Goal: Information Seeking & Learning: Find specific fact

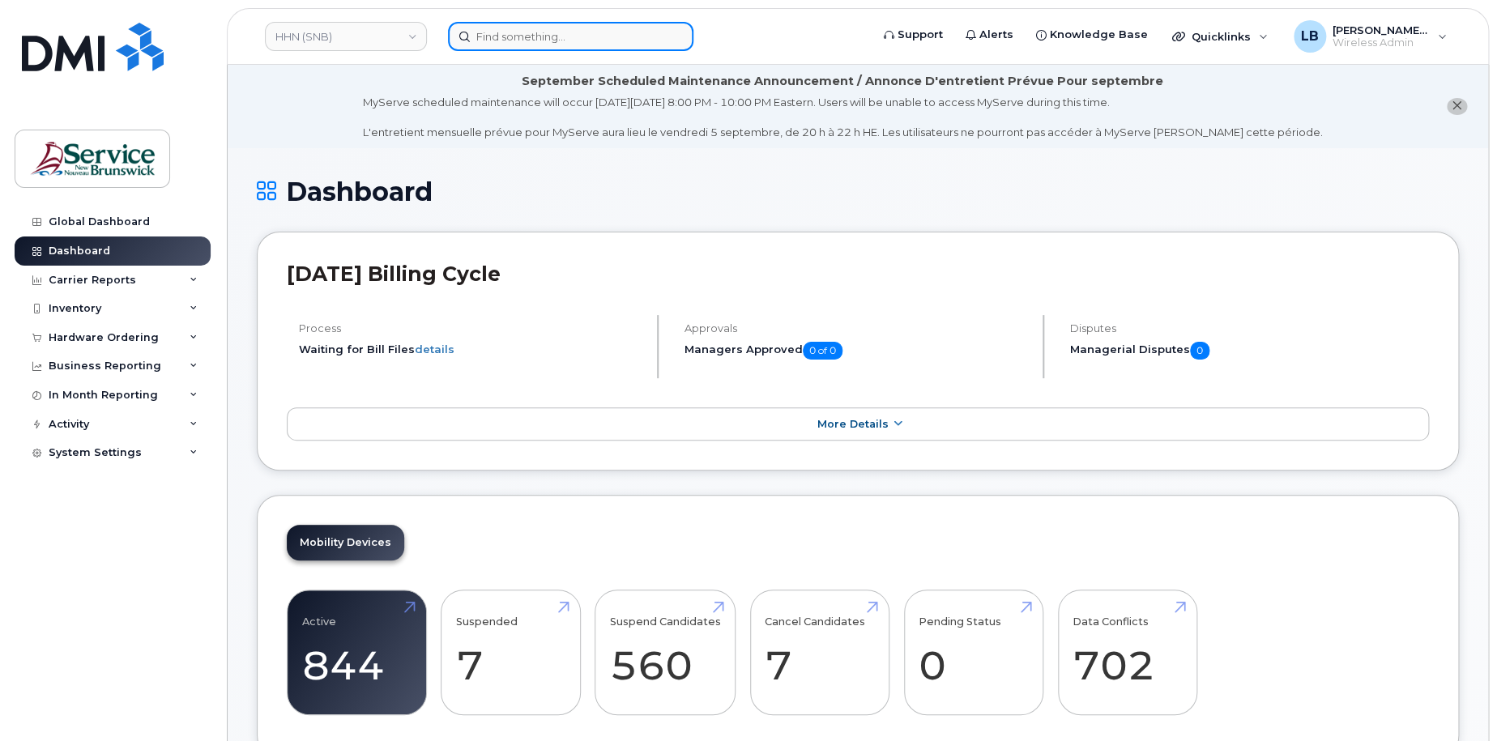
click at [603, 42] on input at bounding box center [570, 36] width 245 height 29
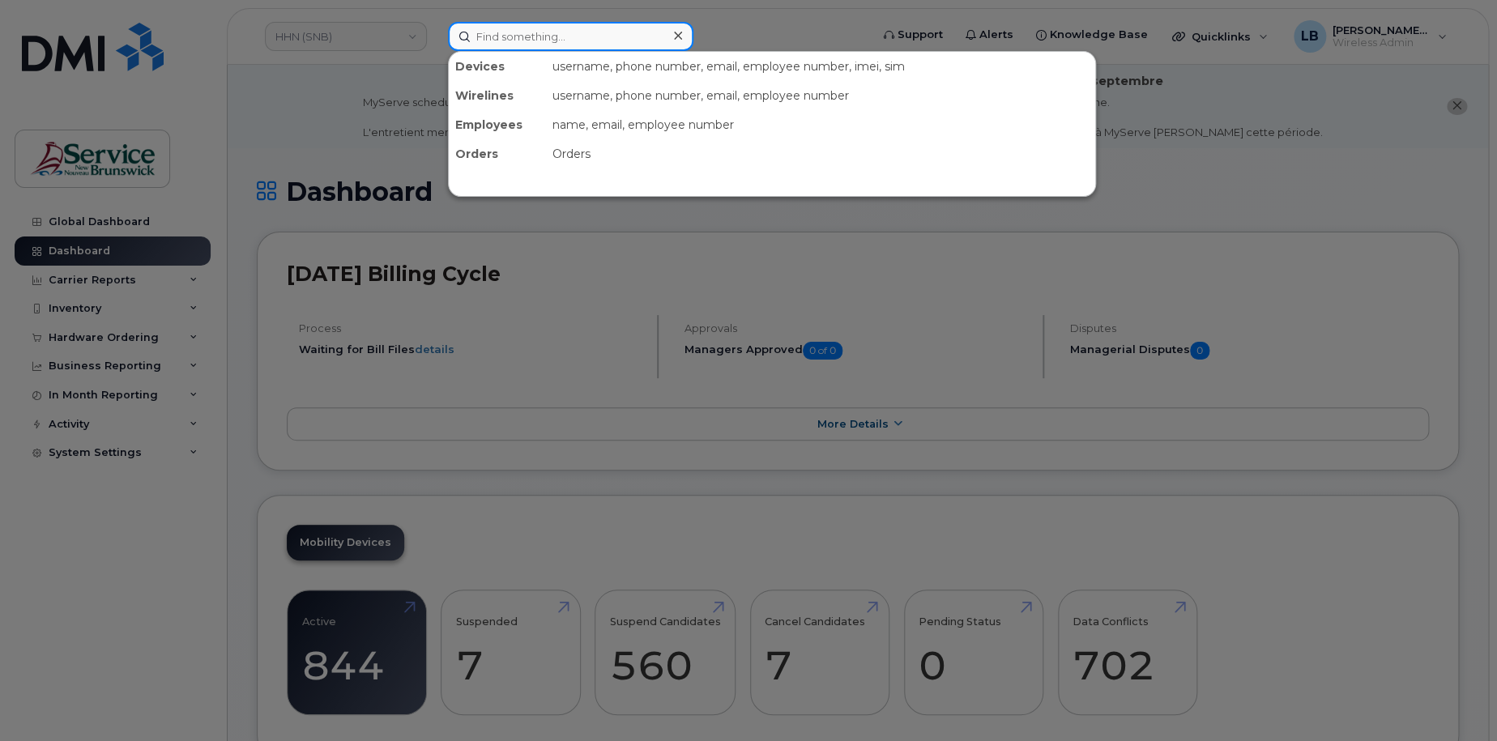
paste input "298805"
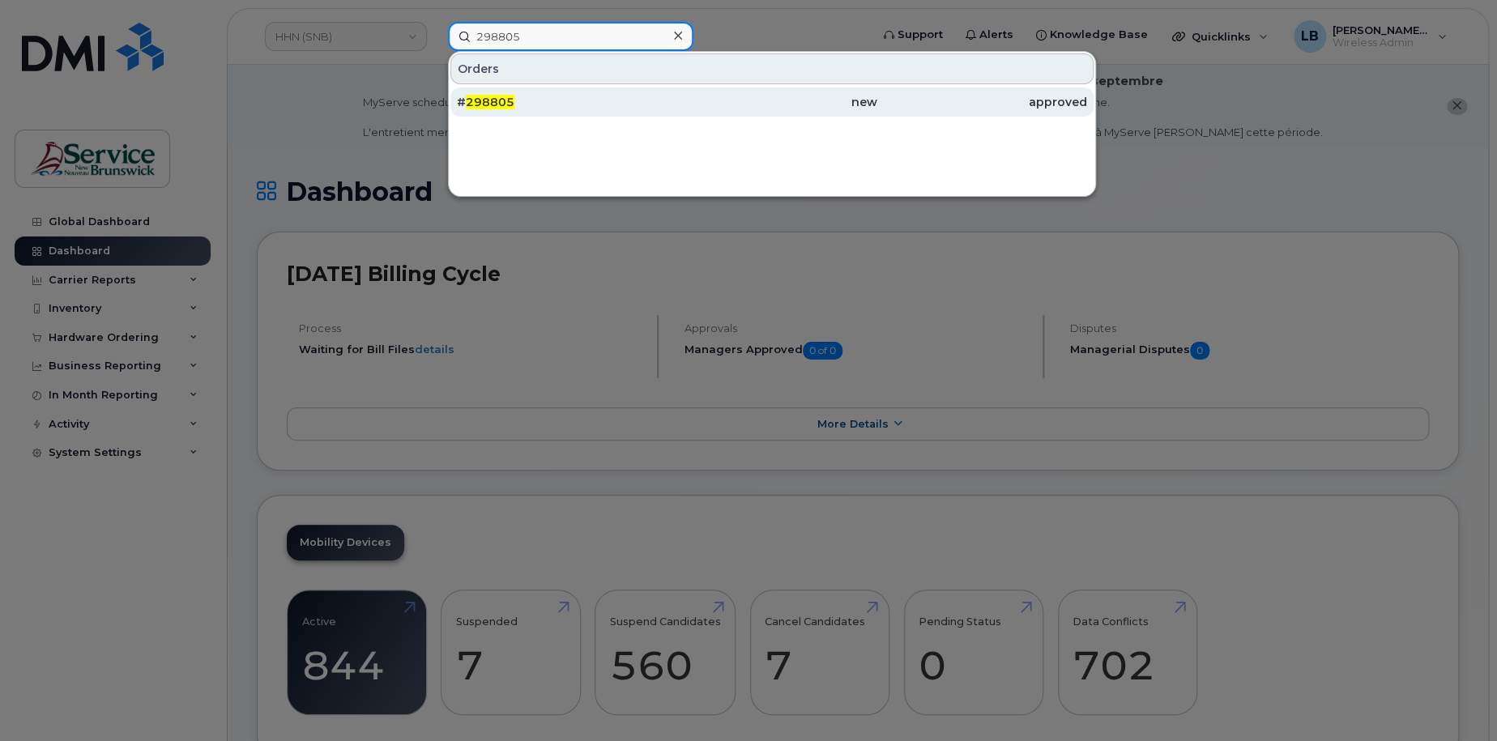
type input "298805"
drag, startPoint x: 495, startPoint y: 100, endPoint x: 488, endPoint y: 95, distance: 8.8
click at [495, 100] on span "298805" at bounding box center [490, 102] width 49 height 15
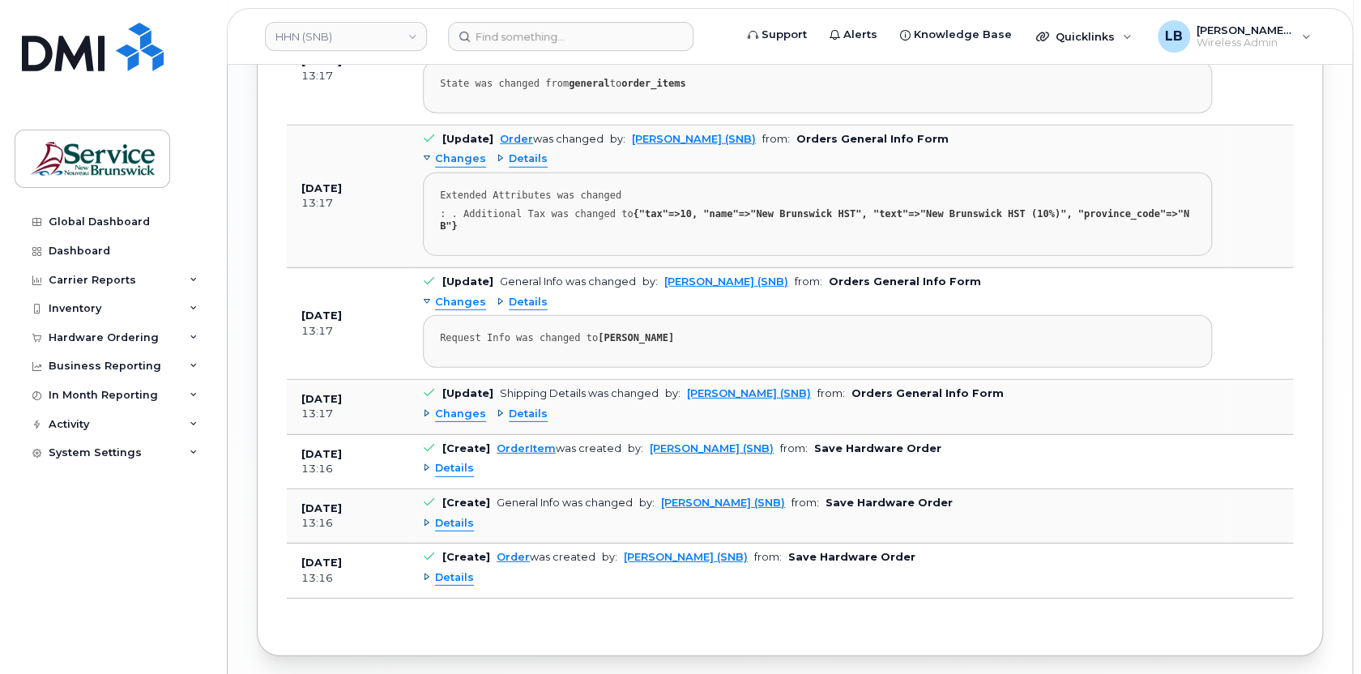
scroll to position [2294, 0]
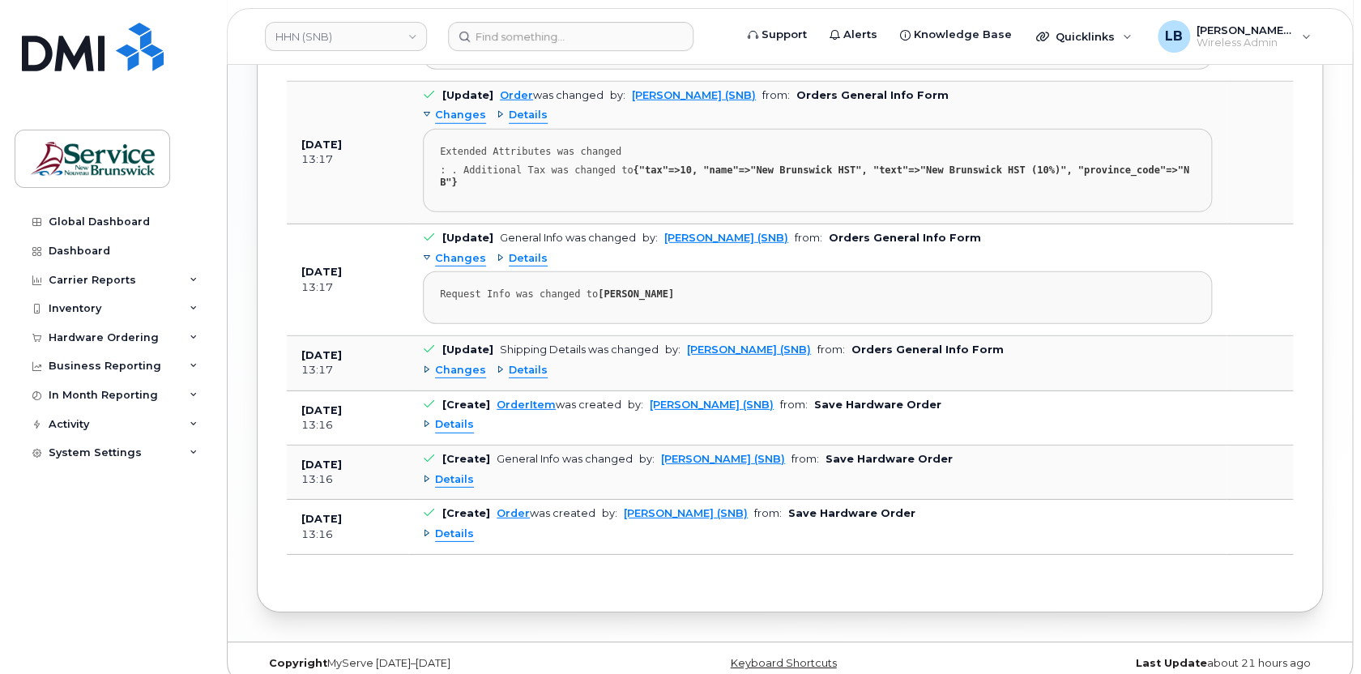
click at [462, 526] on span "Details" at bounding box center [454, 533] width 39 height 15
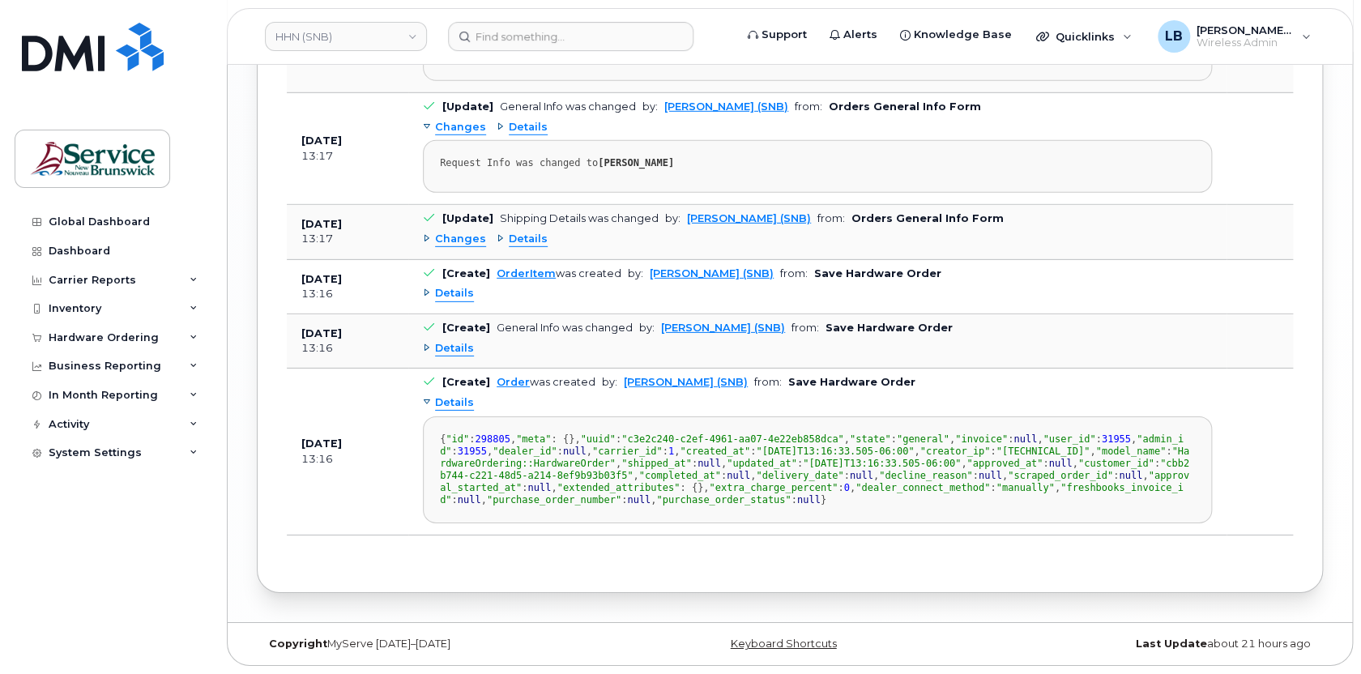
scroll to position [2318, 0]
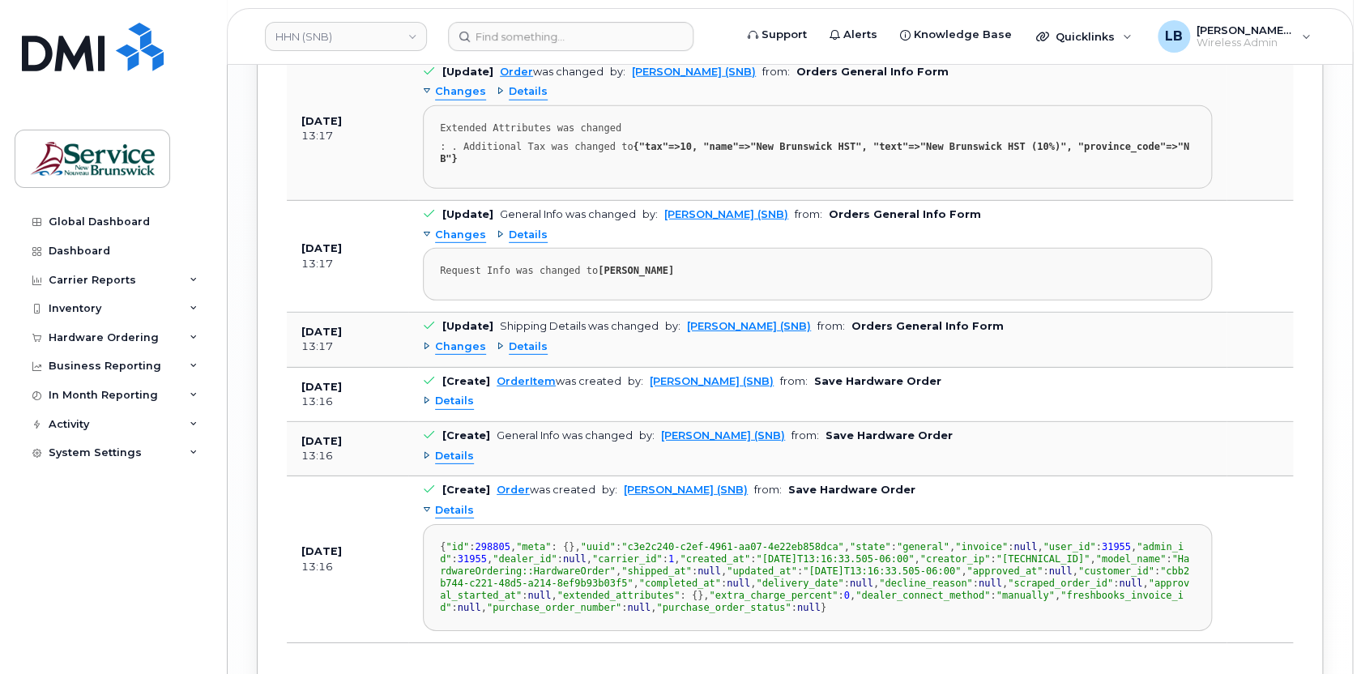
click at [463, 449] on span "Details" at bounding box center [454, 456] width 39 height 15
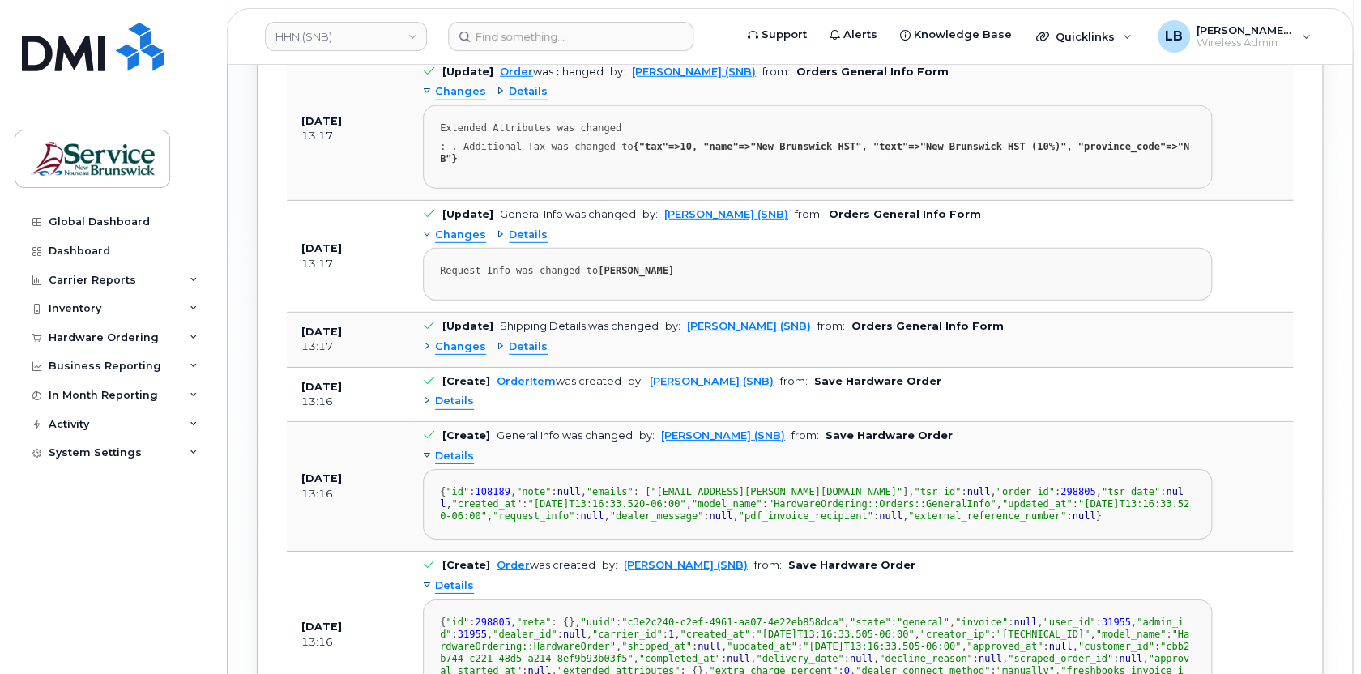
click at [461, 394] on span "Details" at bounding box center [454, 401] width 39 height 15
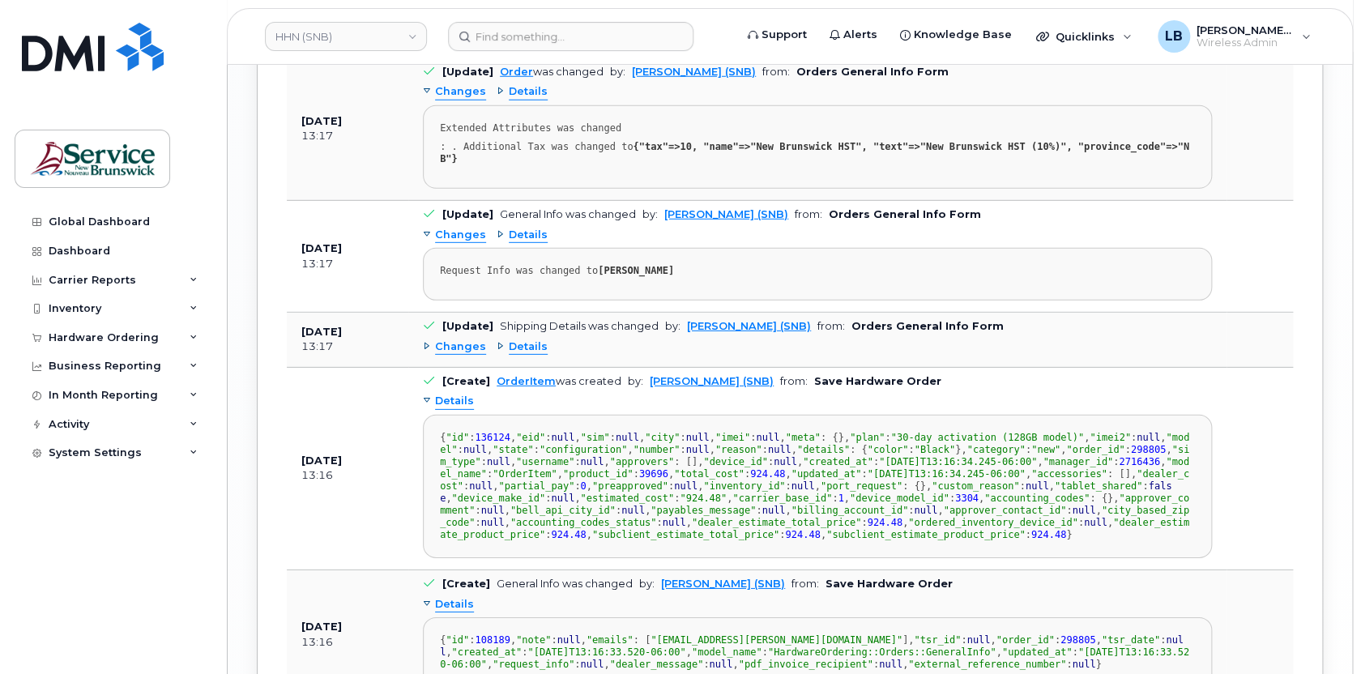
scroll to position [0, 0]
click at [523, 339] on span "Details" at bounding box center [528, 346] width 39 height 15
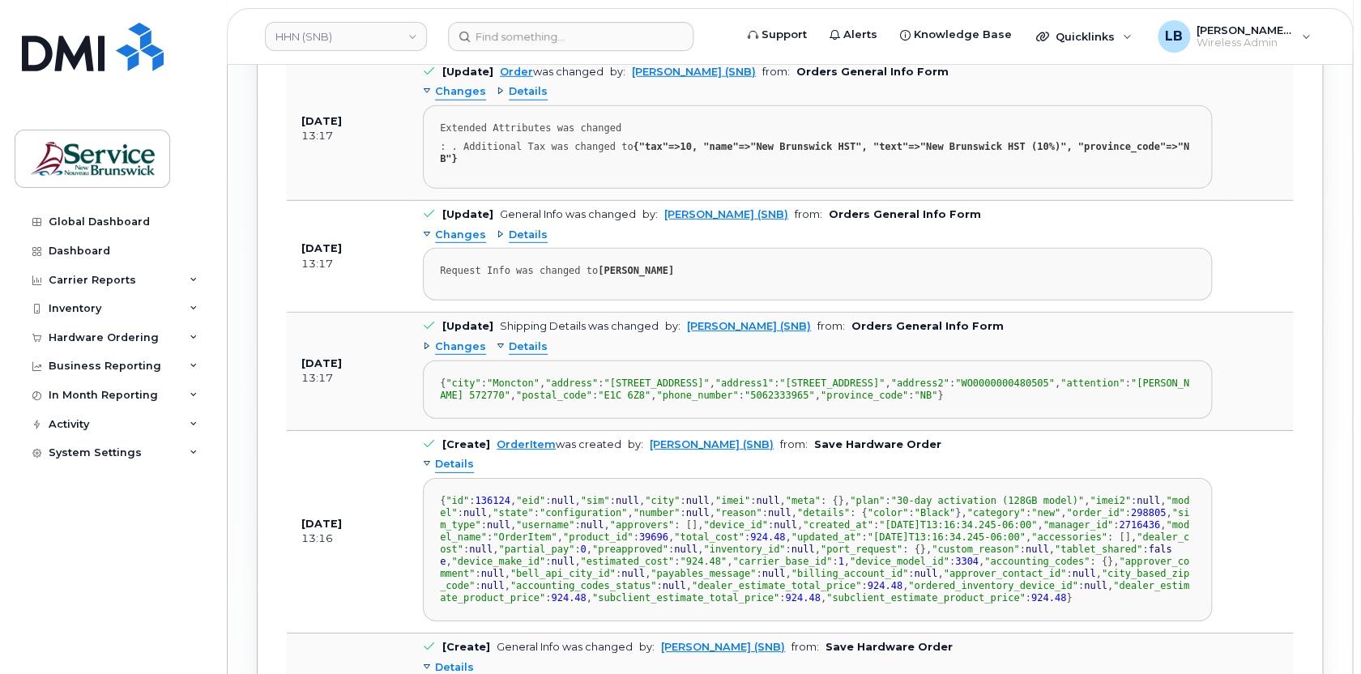
click at [522, 228] on span "Details" at bounding box center [528, 235] width 39 height 15
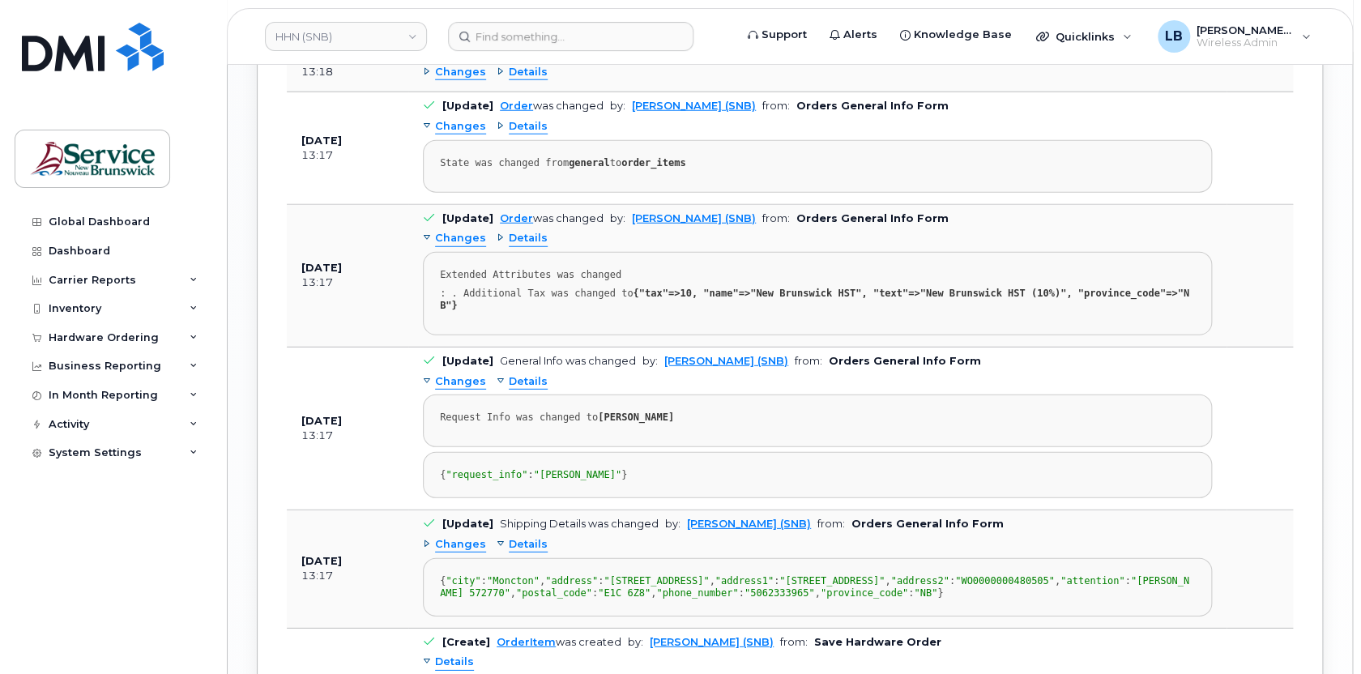
scroll to position [2171, 0]
click at [532, 236] on span "Details" at bounding box center [528, 239] width 39 height 15
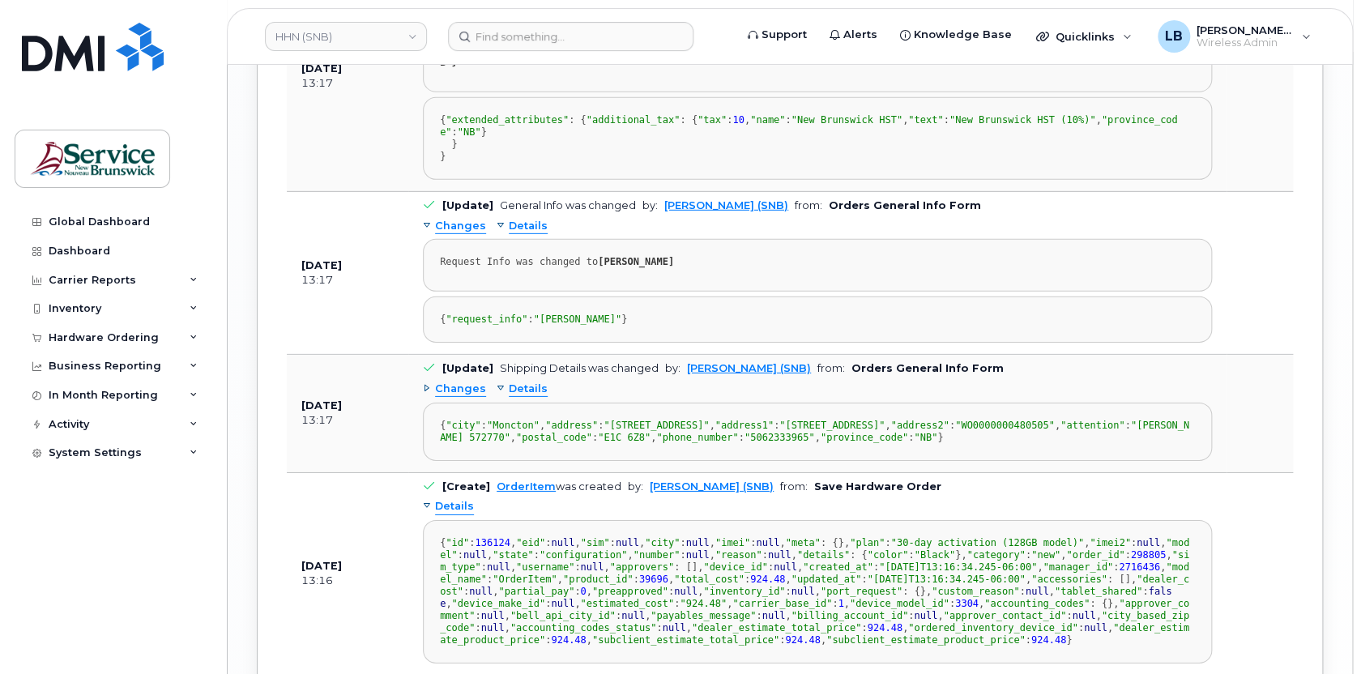
scroll to position [2392, 0]
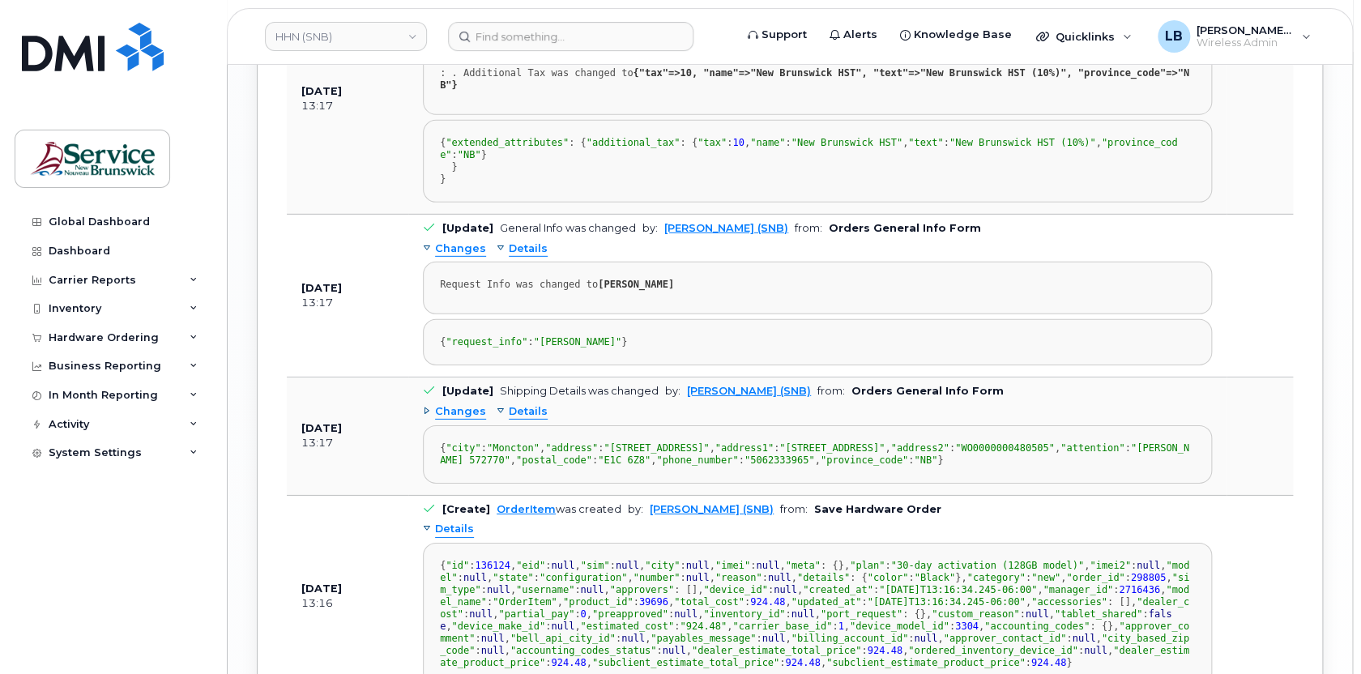
drag, startPoint x: 668, startPoint y: 407, endPoint x: 447, endPoint y: 404, distance: 221.1
click at [447, 348] on div "{ "request_info" : "Cathy Arnold Cormier" }" at bounding box center [817, 342] width 755 height 12
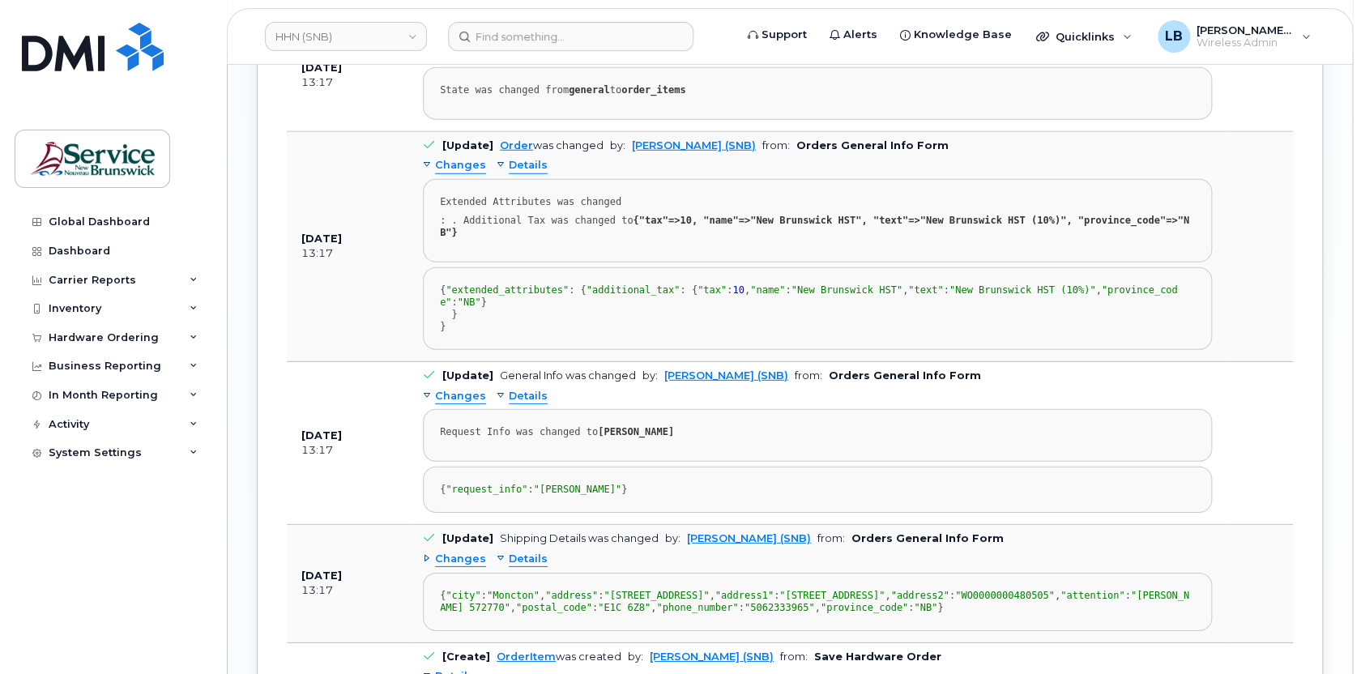
scroll to position [2097, 0]
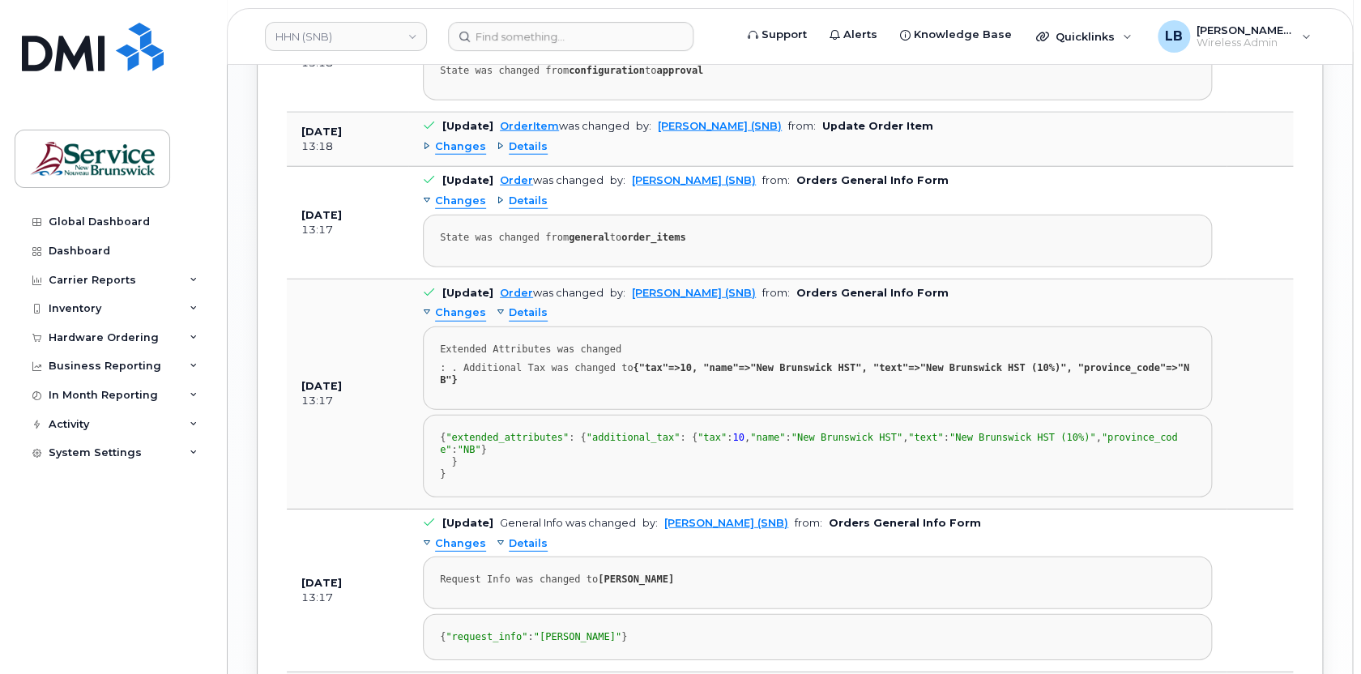
click at [521, 198] on span "Details" at bounding box center [528, 201] width 39 height 15
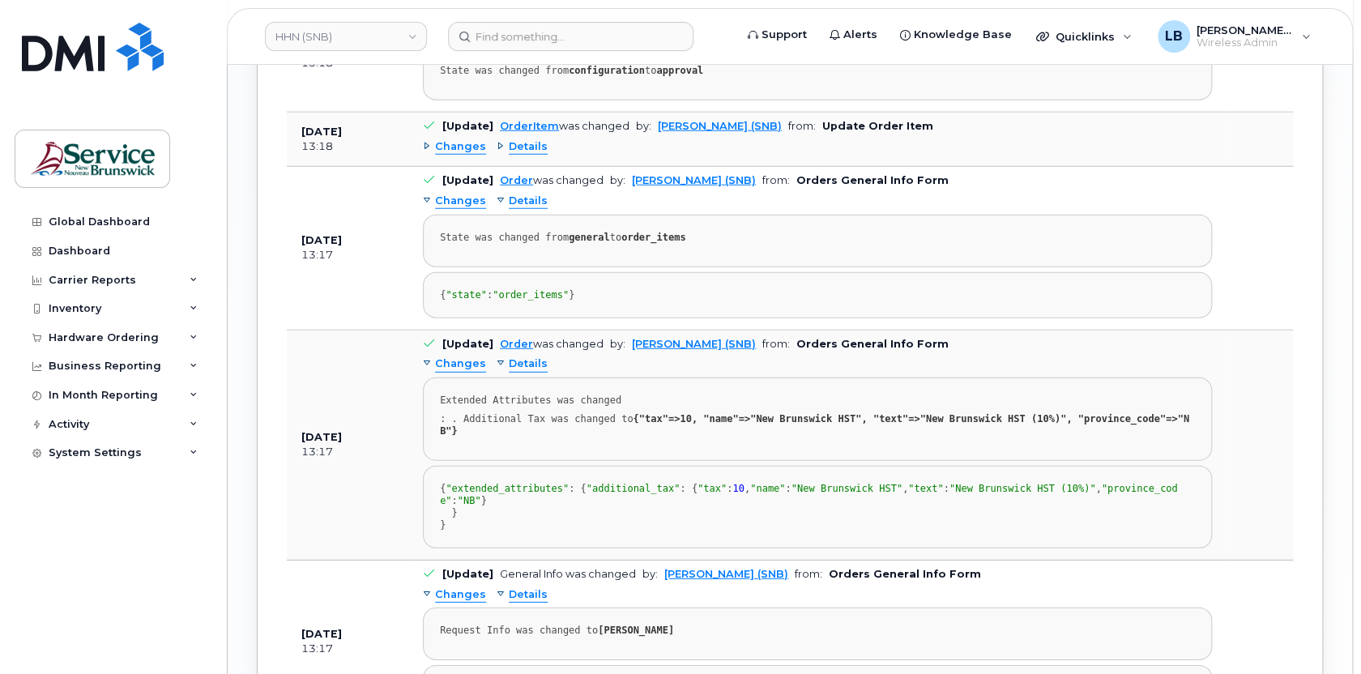
click at [525, 142] on span "Details" at bounding box center [528, 146] width 39 height 15
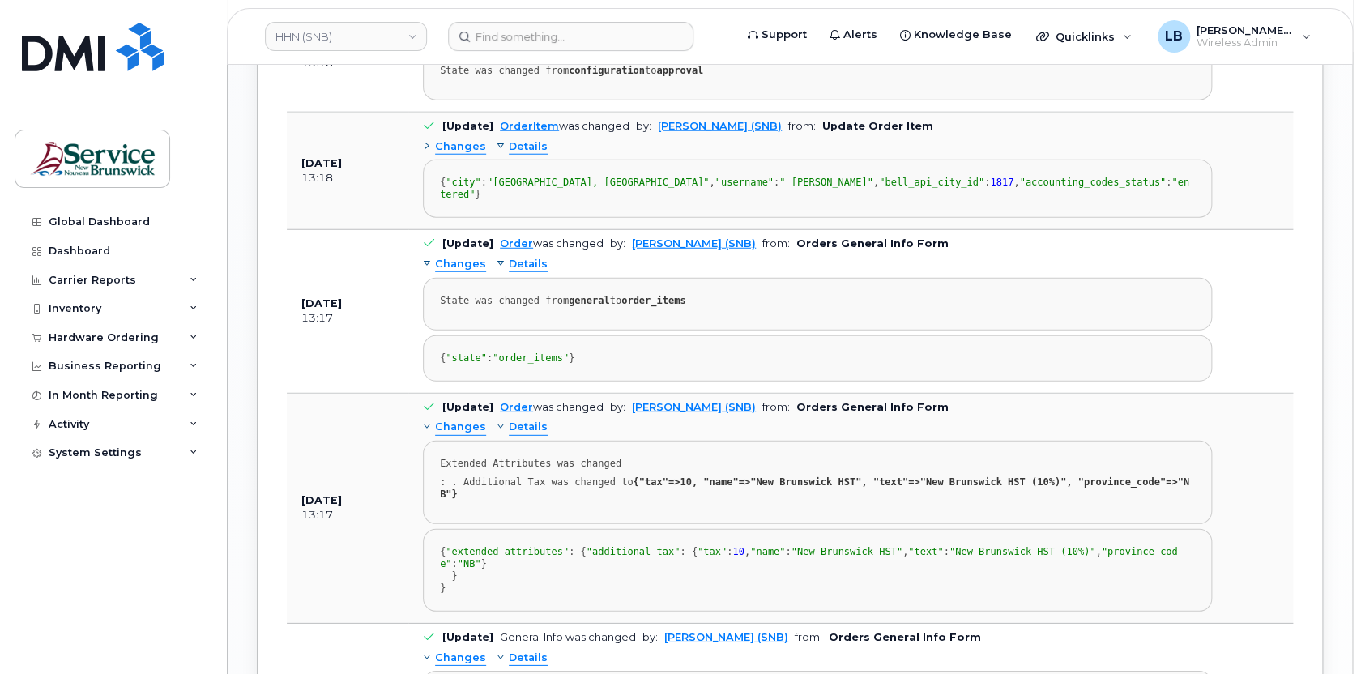
drag, startPoint x: 611, startPoint y: 202, endPoint x: 525, endPoint y: 202, distance: 86.7
click at [779, 188] on span "" Jasmine Sawatzky"" at bounding box center [826, 182] width 94 height 11
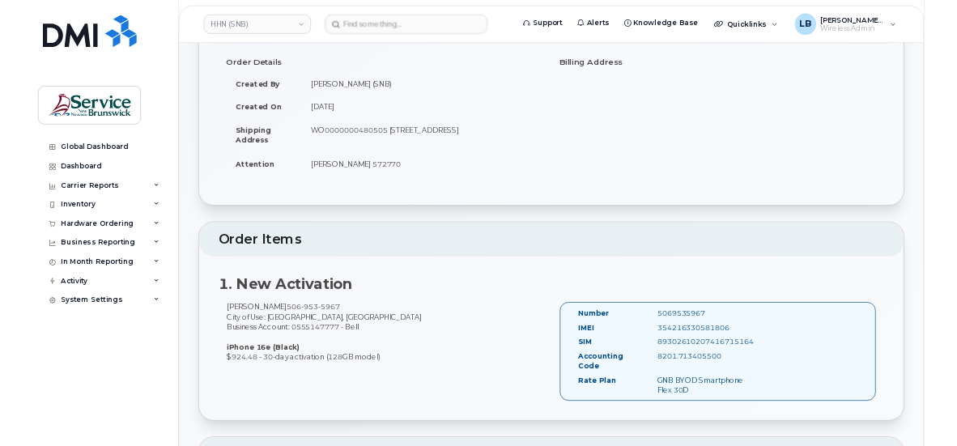
scroll to position [182, 0]
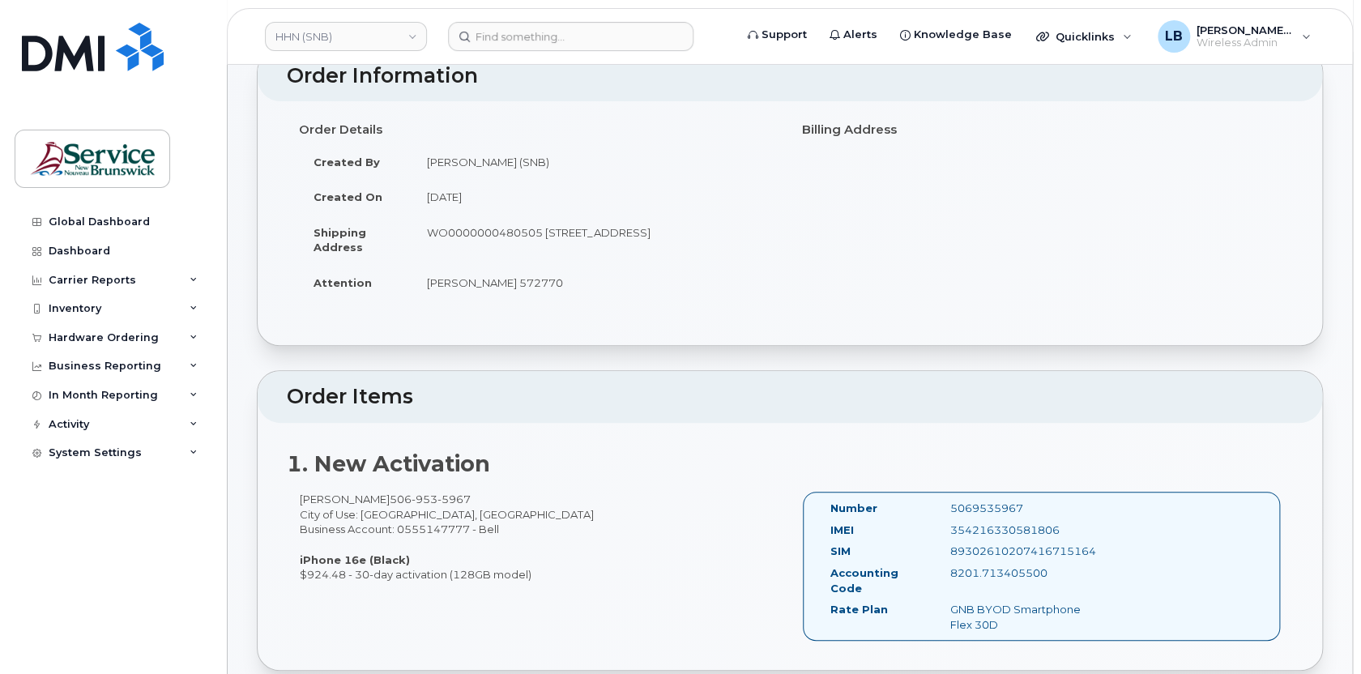
drag, startPoint x: 1028, startPoint y: 501, endPoint x: 938, endPoint y: 504, distance: 90.0
click at [938, 504] on div "5069535967" at bounding box center [1022, 508] width 168 height 15
copy div "5069535967"
click at [1117, 35] on div "Quicklinks" at bounding box center [1084, 36] width 118 height 32
